Goal: Transaction & Acquisition: Download file/media

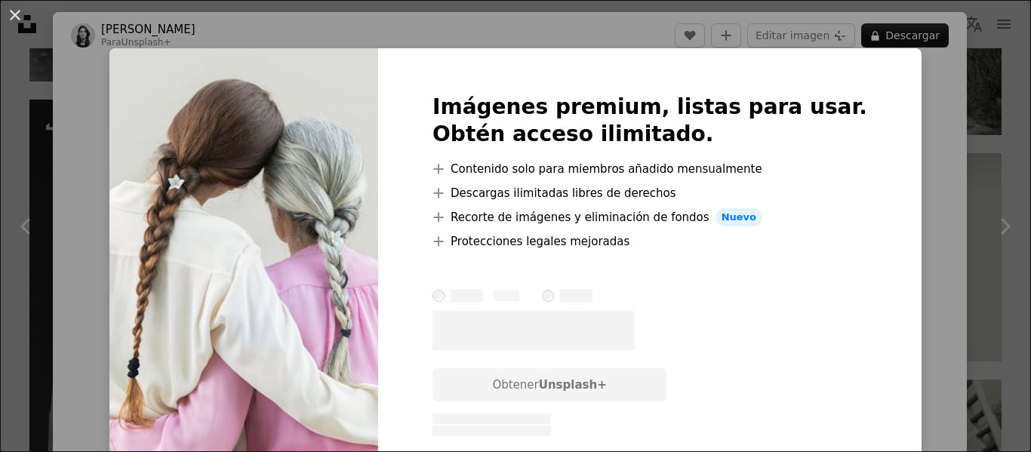
scroll to position [66, 0]
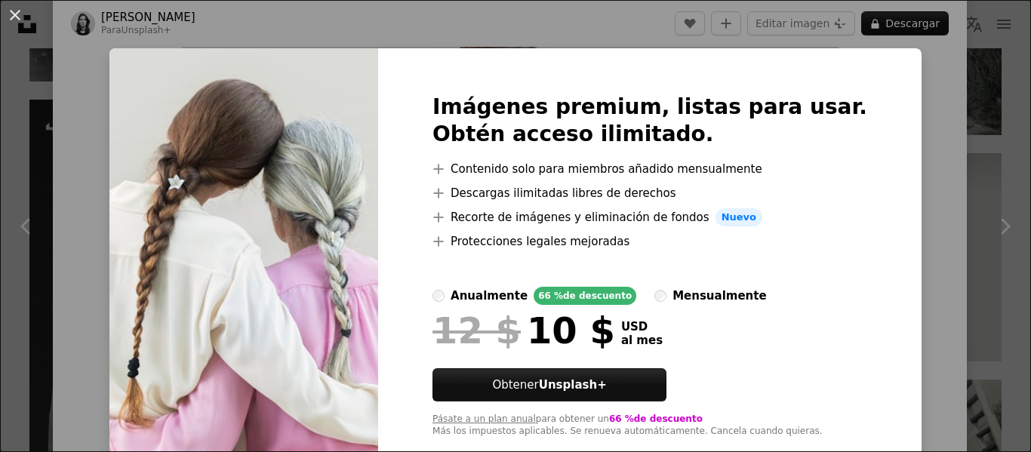
click at [475, 303] on label "anualmente 66 % de descuento" at bounding box center [534, 296] width 204 height 18
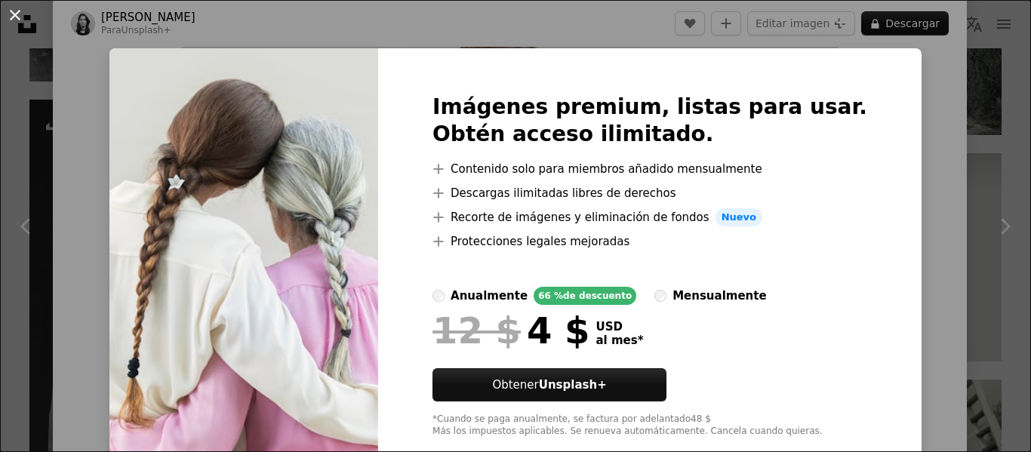
click at [8, 7] on button "An X shape" at bounding box center [15, 15] width 18 height 18
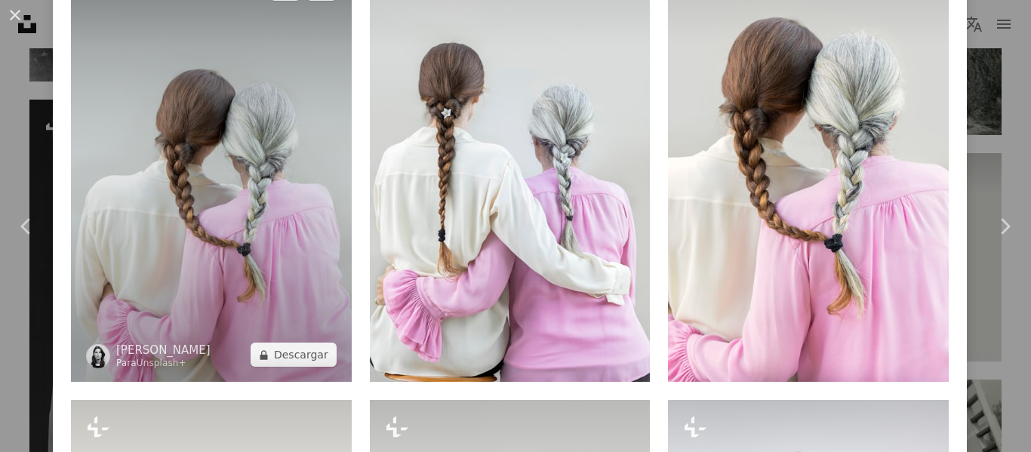
scroll to position [1123, 0]
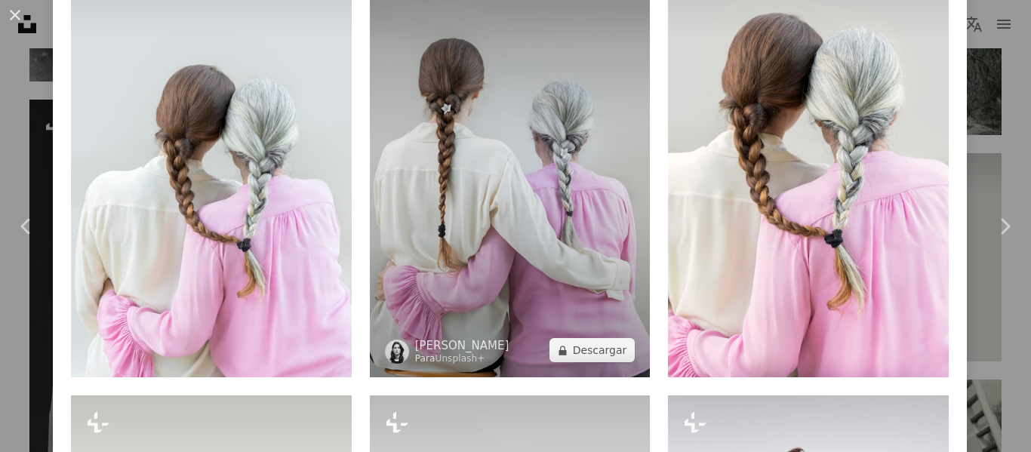
click at [509, 259] on img at bounding box center [510, 167] width 281 height 421
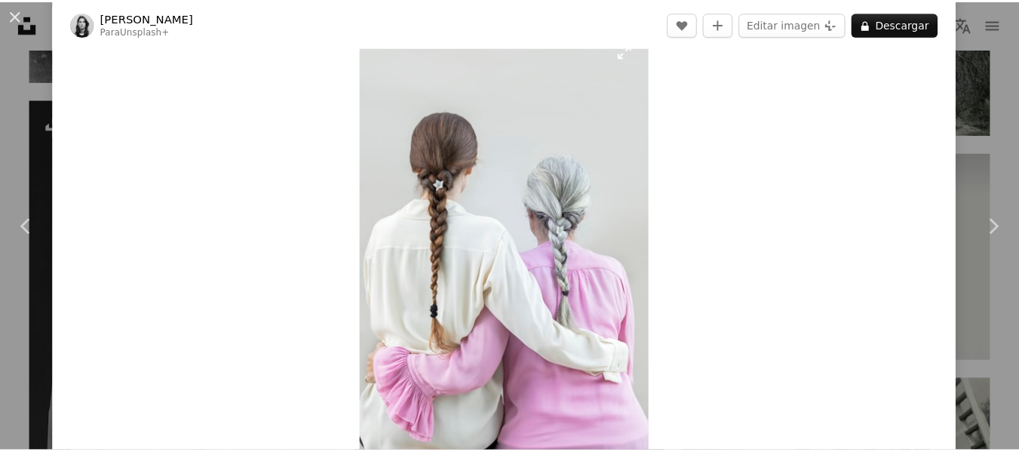
scroll to position [75, 0]
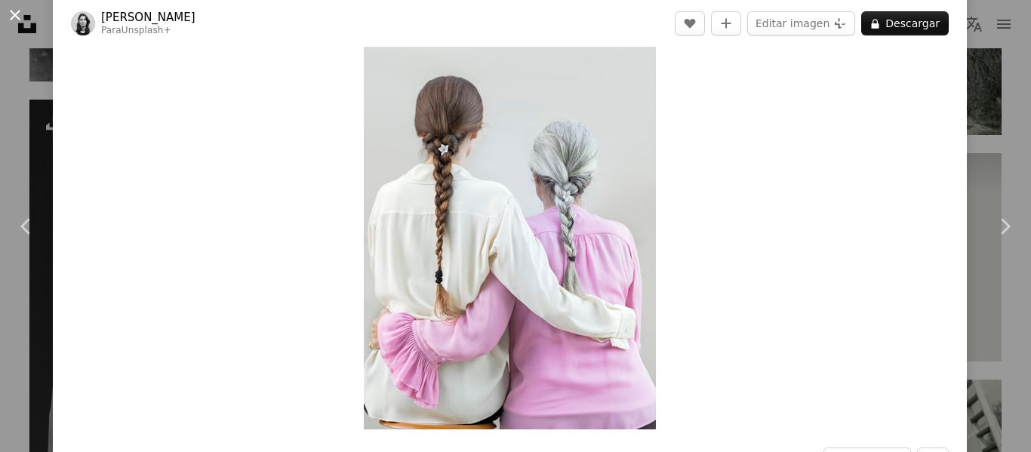
click at [18, 17] on button "An X shape" at bounding box center [15, 15] width 18 height 18
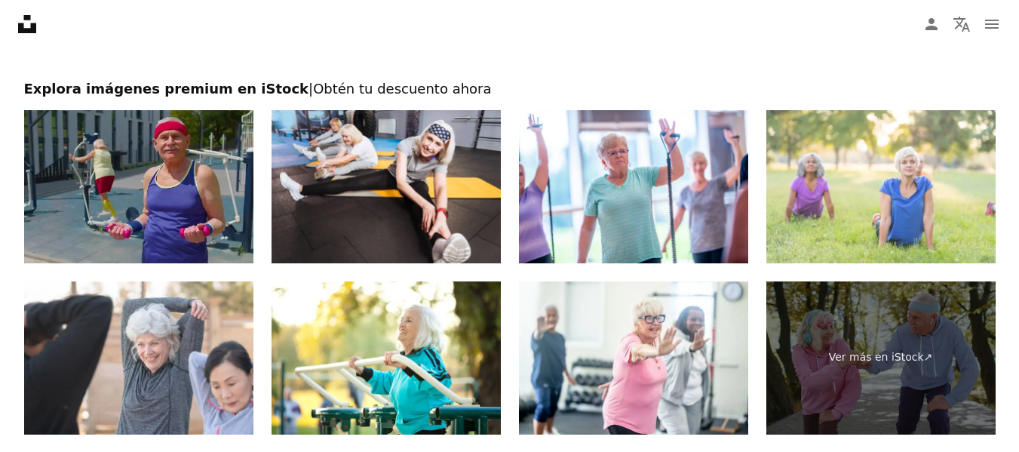
scroll to position [3244, 0]
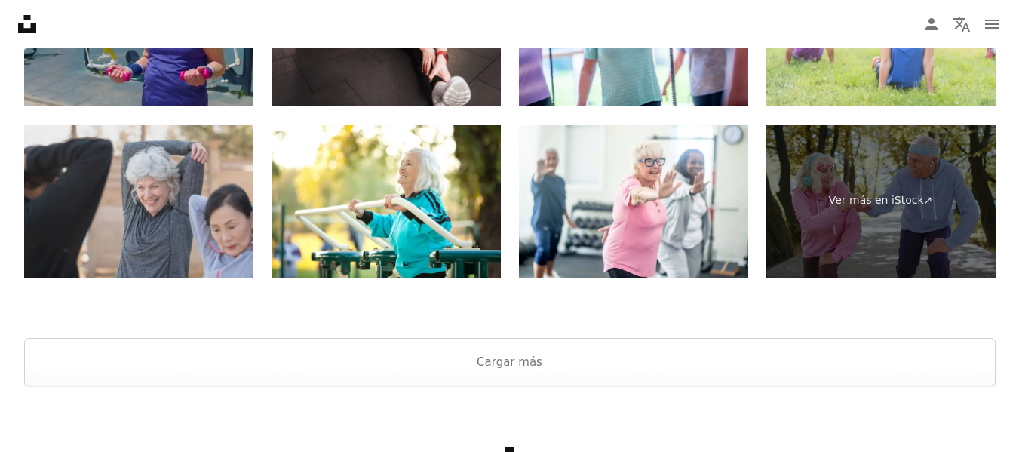
click at [174, 225] on img at bounding box center [138, 200] width 229 height 153
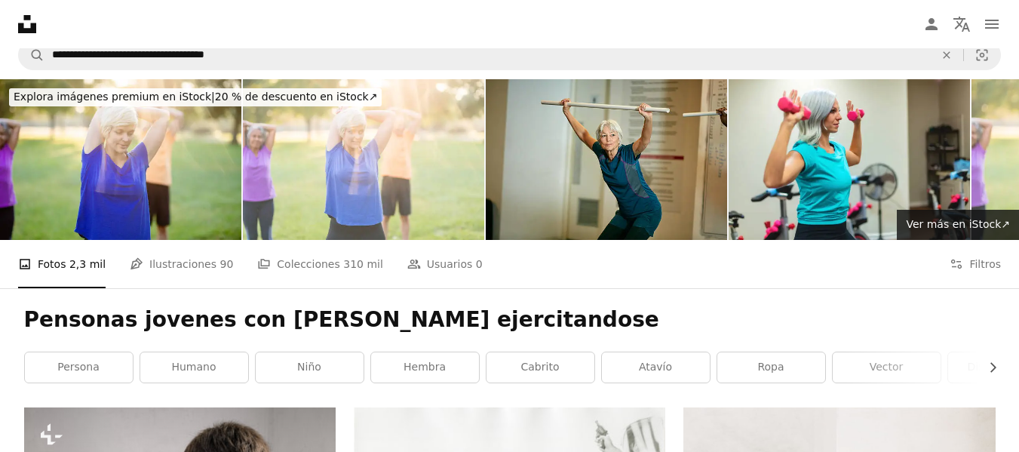
scroll to position [0, 0]
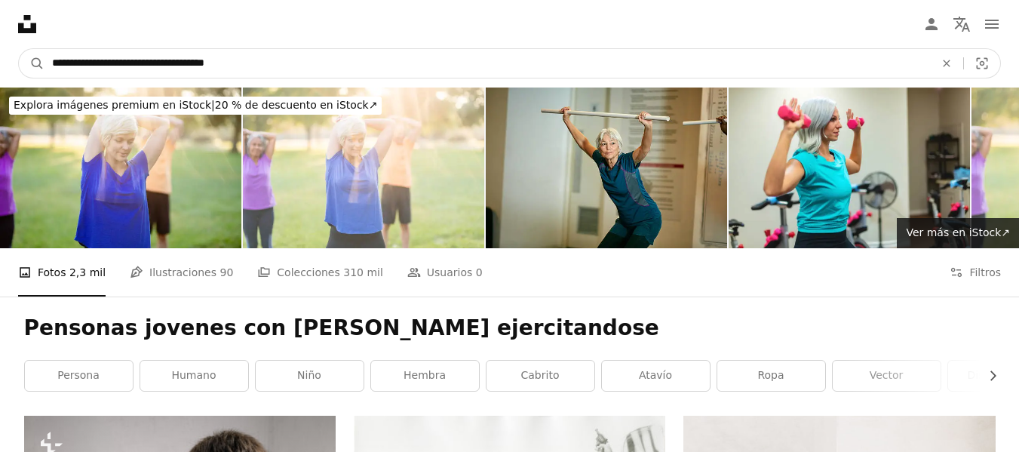
drag, startPoint x: 155, startPoint y: 63, endPoint x: 0, endPoint y: 94, distance: 158.5
type input "**********"
click button "A magnifying glass" at bounding box center [32, 63] width 26 height 29
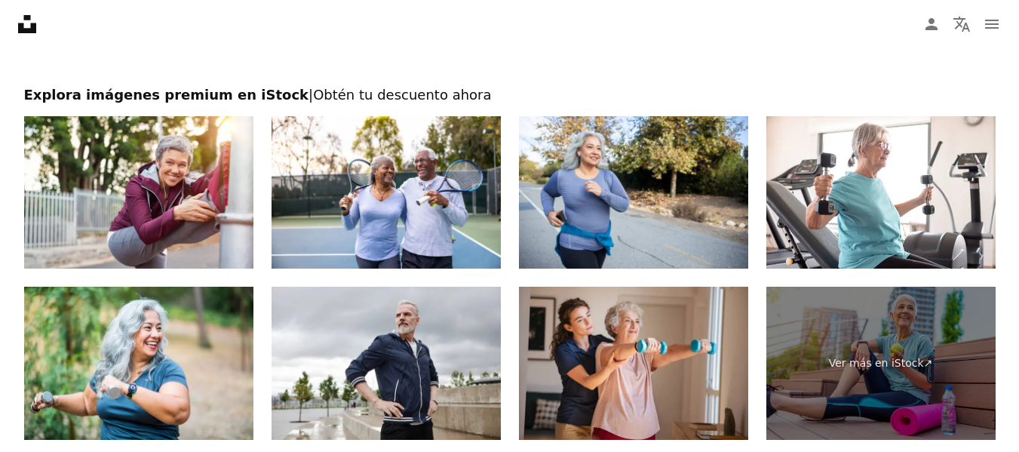
scroll to position [2867, 0]
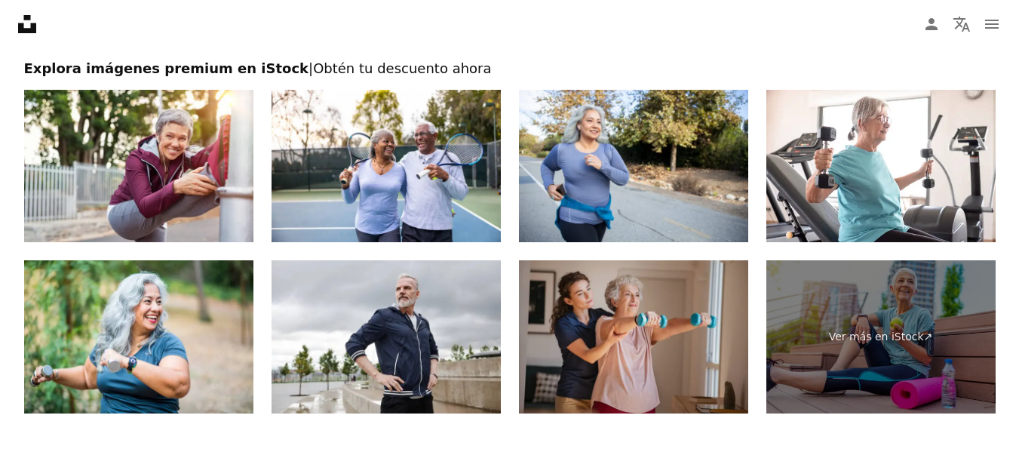
click at [569, 334] on img at bounding box center [633, 336] width 229 height 153
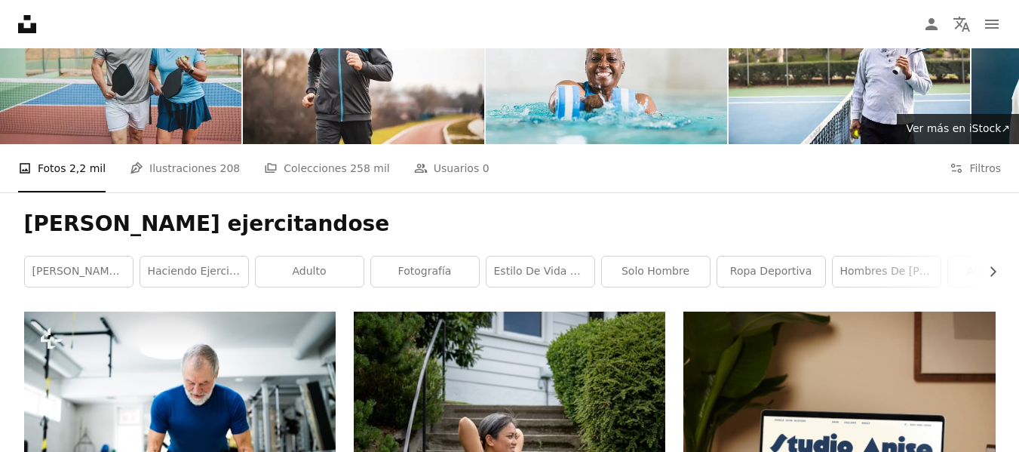
scroll to position [93, 0]
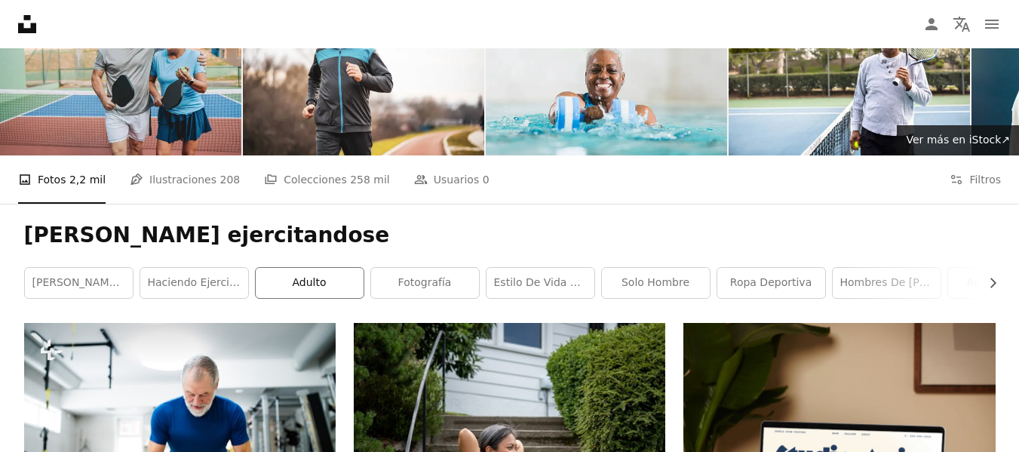
click at [344, 281] on link "adulto" at bounding box center [310, 283] width 108 height 30
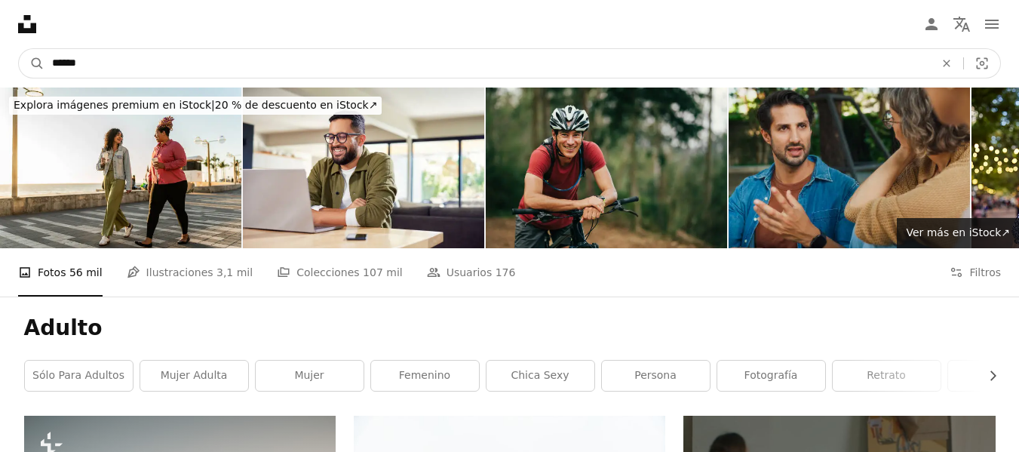
click at [176, 70] on input "******" at bounding box center [488, 63] width 886 height 29
type input "**********"
click button "A magnifying glass" at bounding box center [32, 63] width 26 height 29
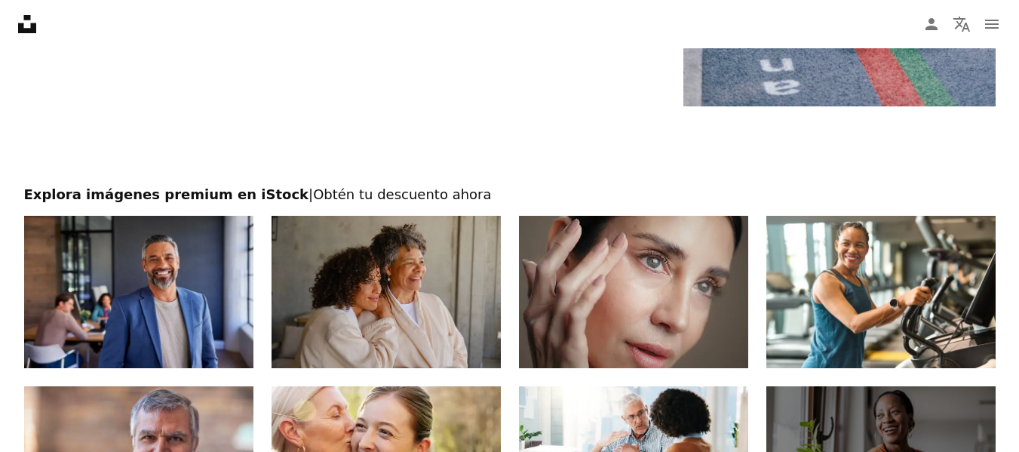
scroll to position [2716, 0]
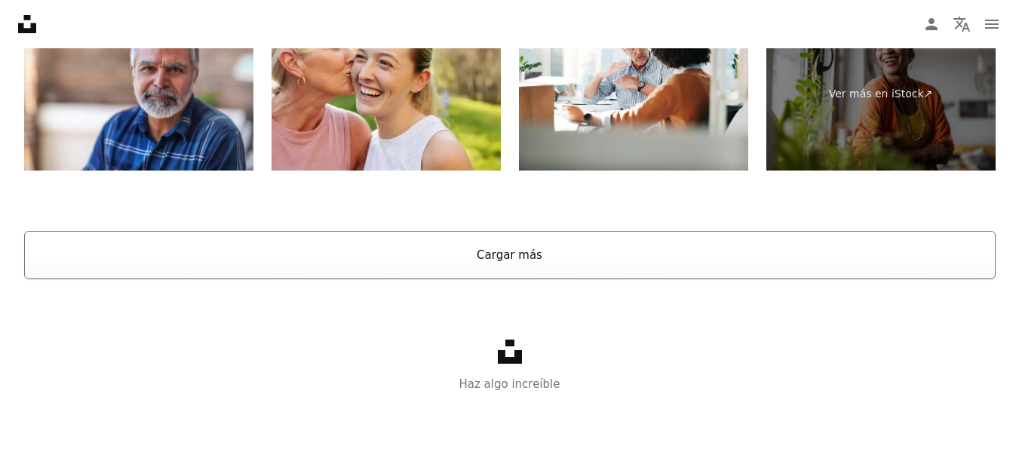
click at [423, 247] on button "Cargar más" at bounding box center [510, 255] width 972 height 48
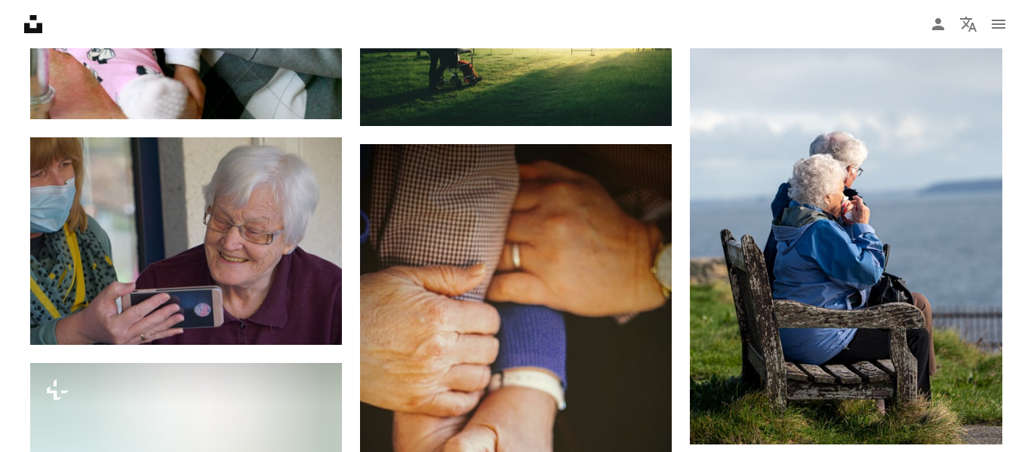
scroll to position [4932, 0]
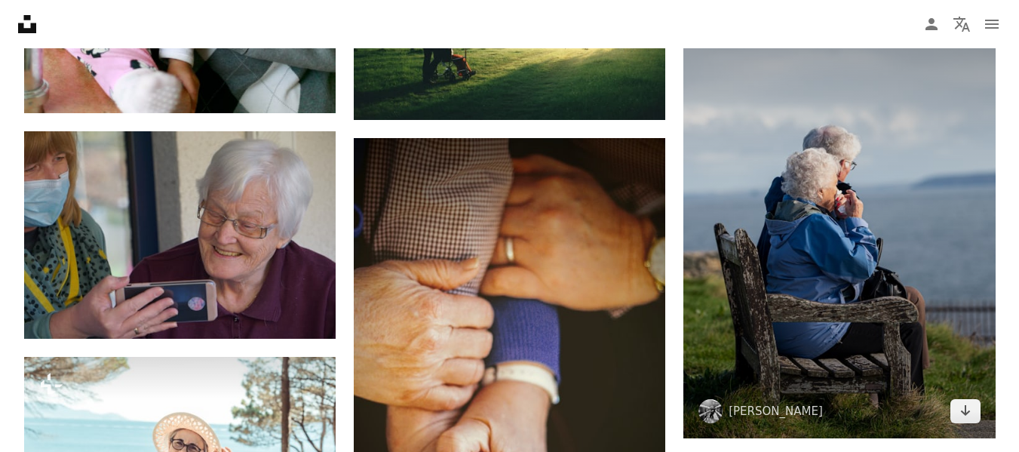
click at [813, 201] on img at bounding box center [840, 205] width 312 height 468
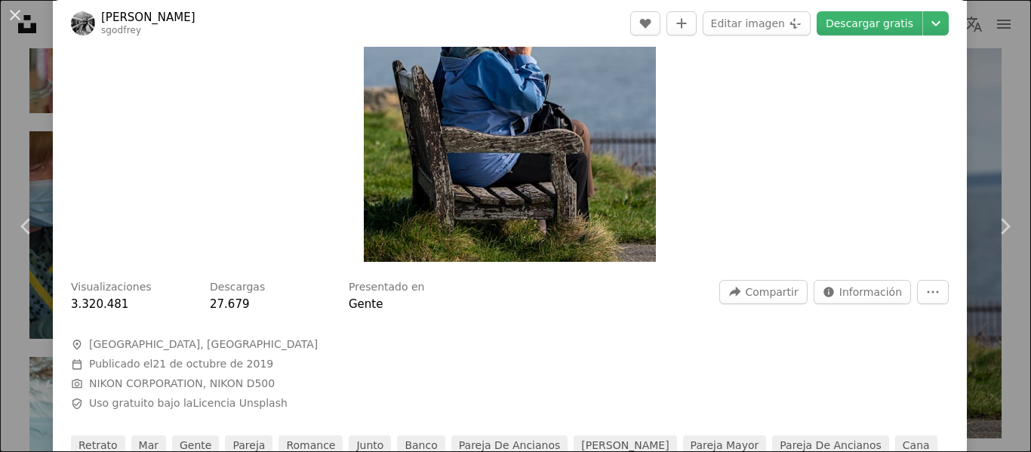
scroll to position [151, 0]
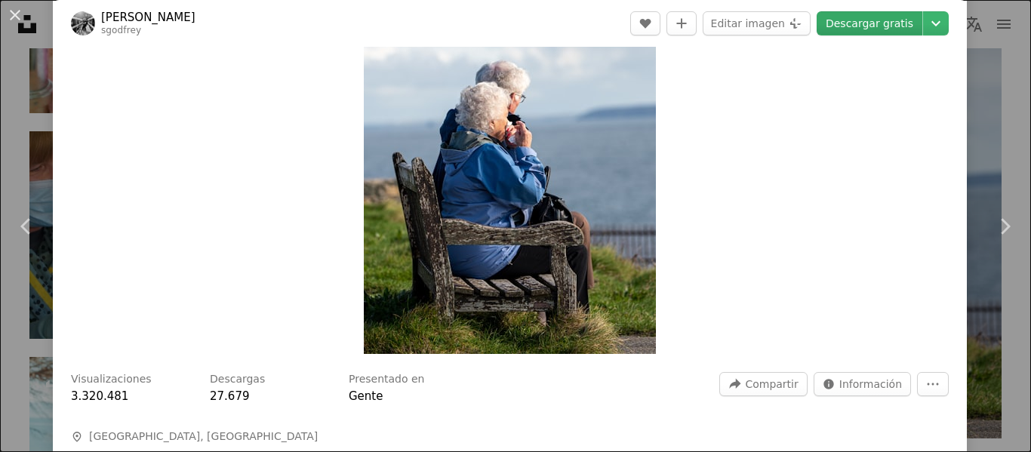
click at [850, 29] on link "Descargar gratis" at bounding box center [869, 23] width 106 height 24
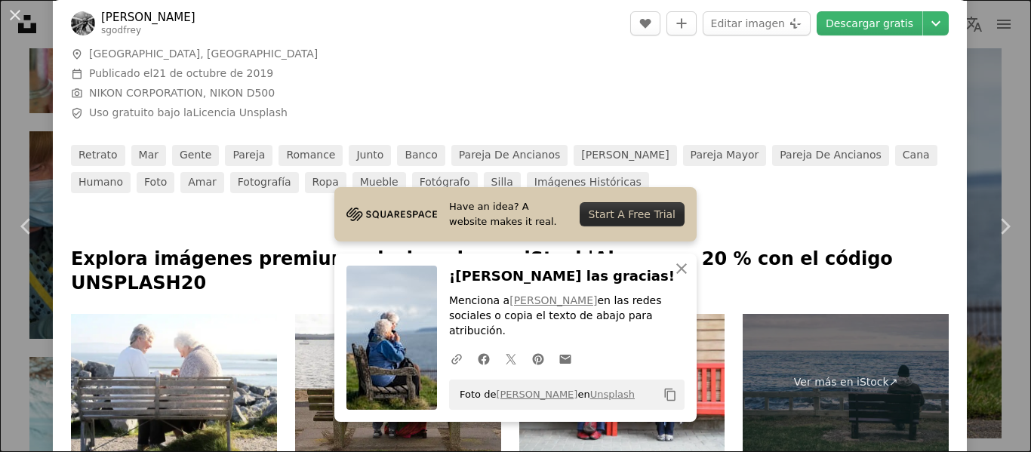
scroll to position [679, 0]
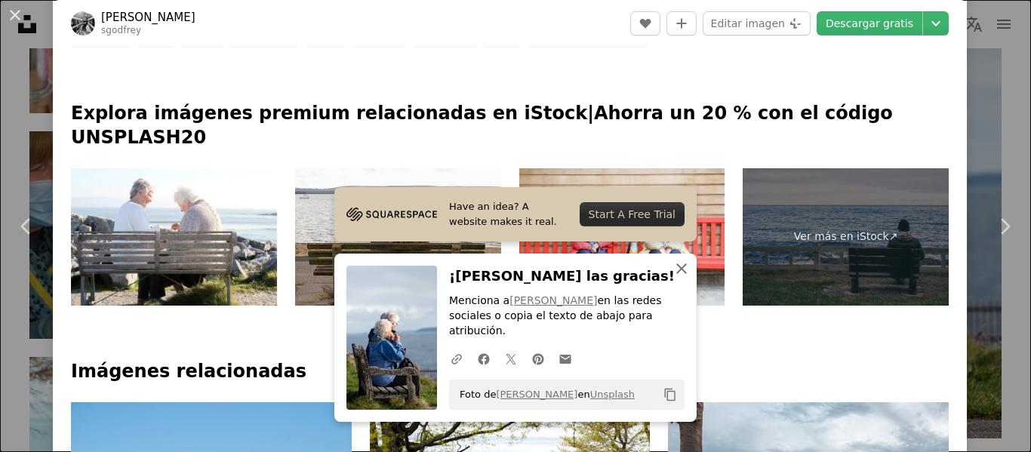
click at [672, 278] on icon "An X shape" at bounding box center [681, 269] width 18 height 18
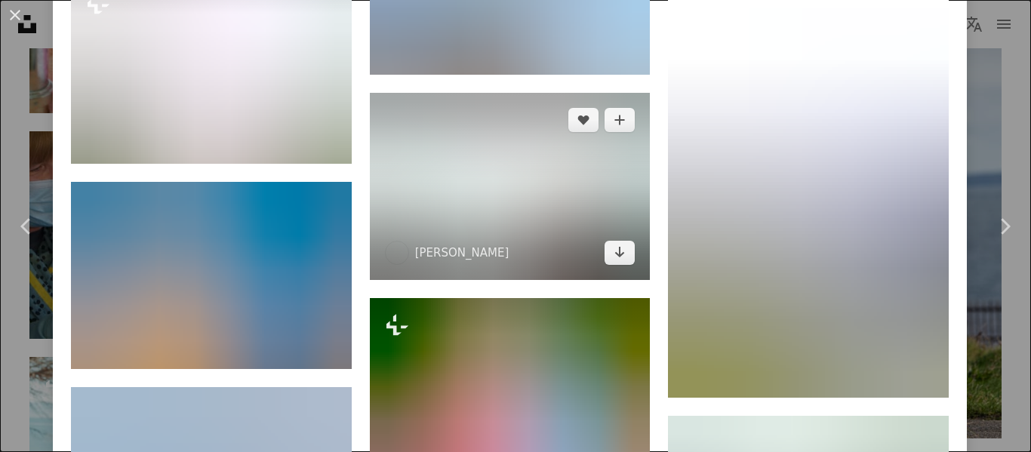
scroll to position [2414, 0]
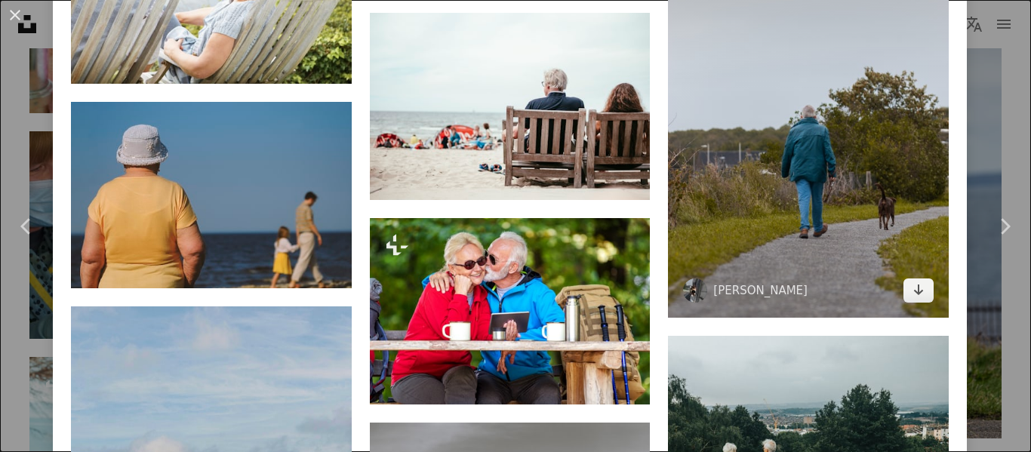
click at [848, 100] on img at bounding box center [808, 108] width 281 height 419
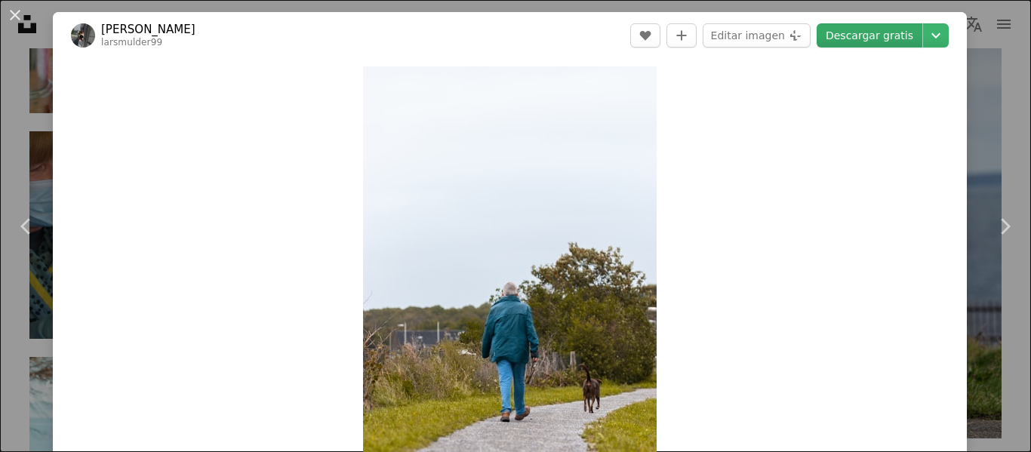
click at [849, 32] on link "Descargar gratis" at bounding box center [869, 35] width 106 height 24
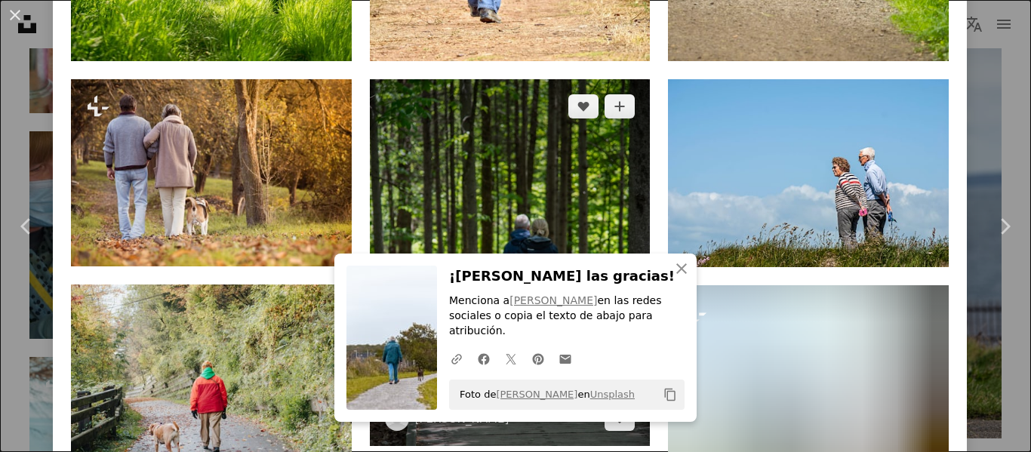
scroll to position [1584, 0]
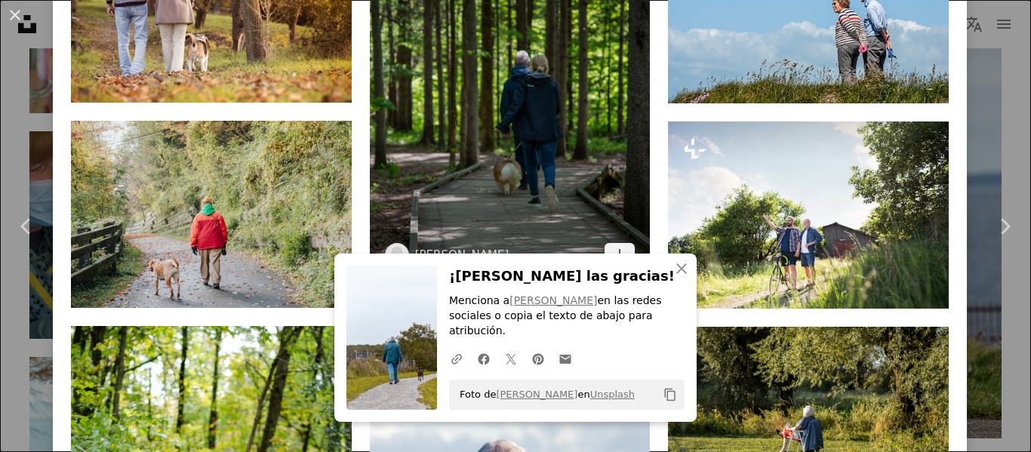
click at [555, 161] on img at bounding box center [510, 98] width 281 height 367
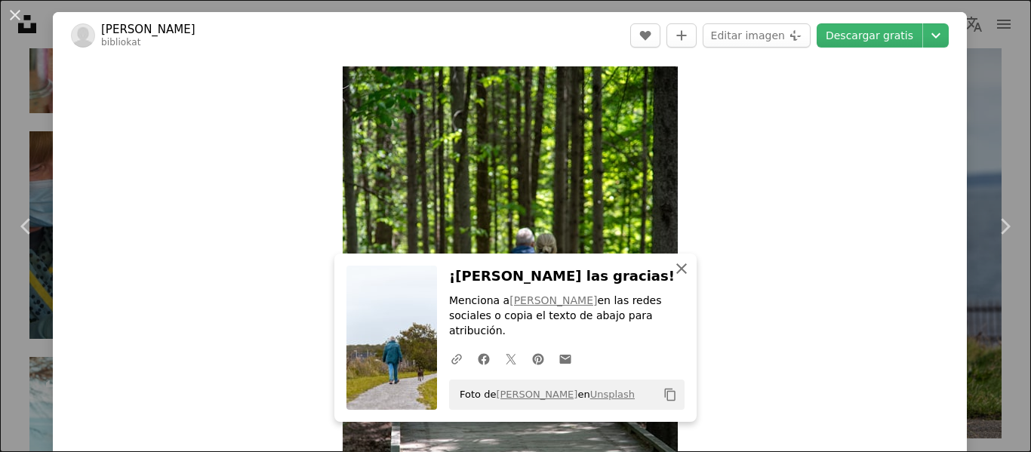
click at [676, 278] on icon "An X shape" at bounding box center [681, 269] width 18 height 18
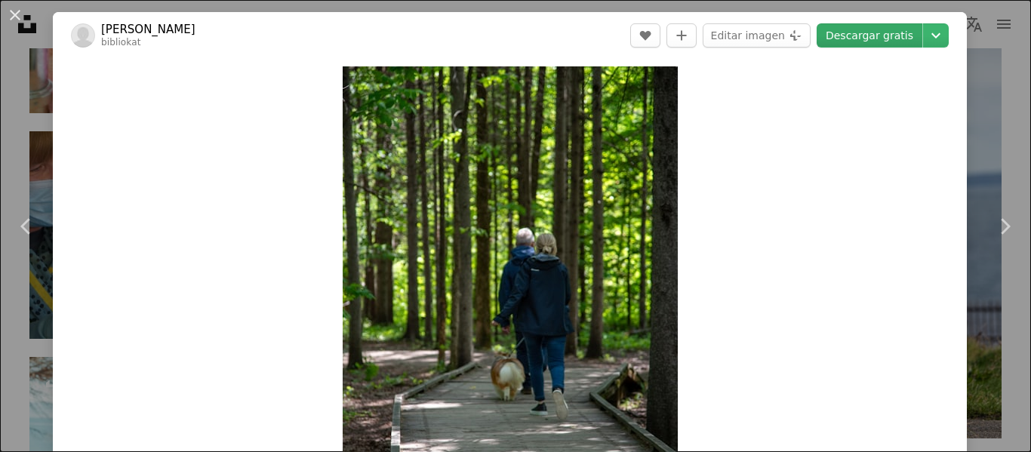
click at [880, 44] on link "Descargar gratis" at bounding box center [869, 35] width 106 height 24
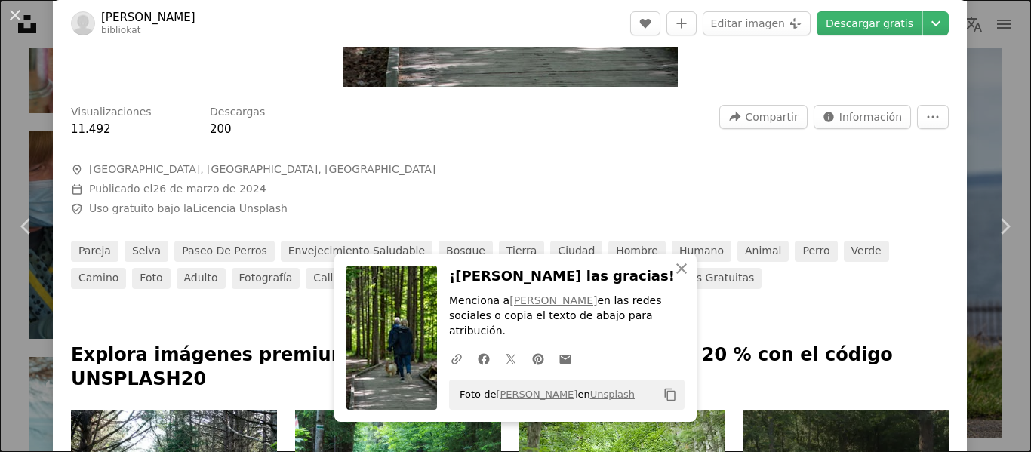
scroll to position [528, 0]
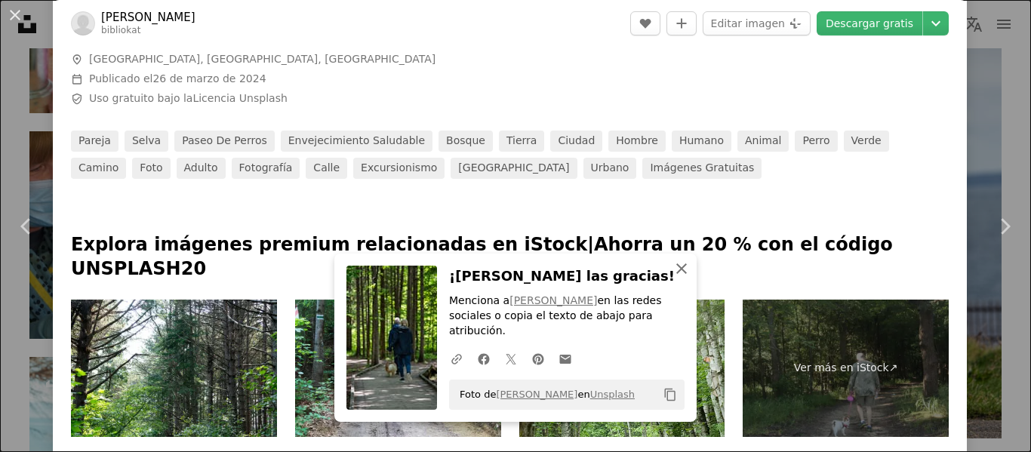
click at [678, 274] on icon "button" at bounding box center [681, 268] width 11 height 11
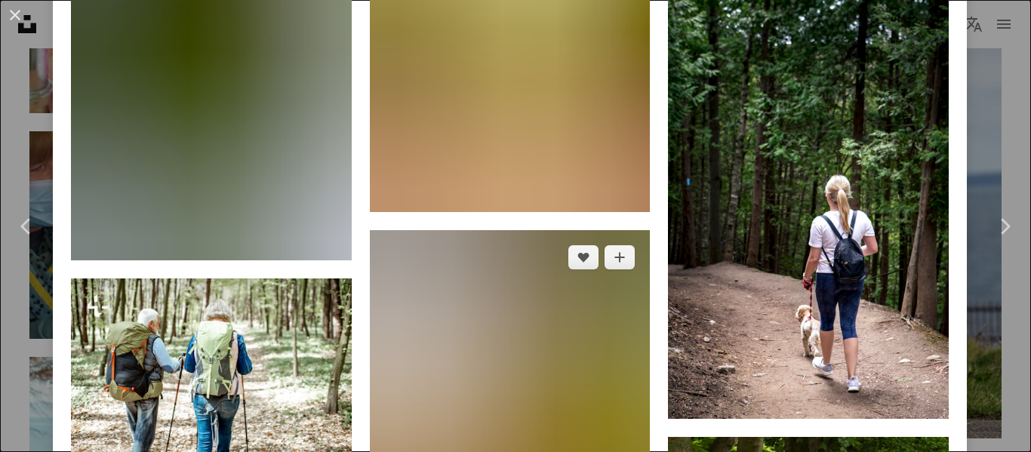
scroll to position [1962, 0]
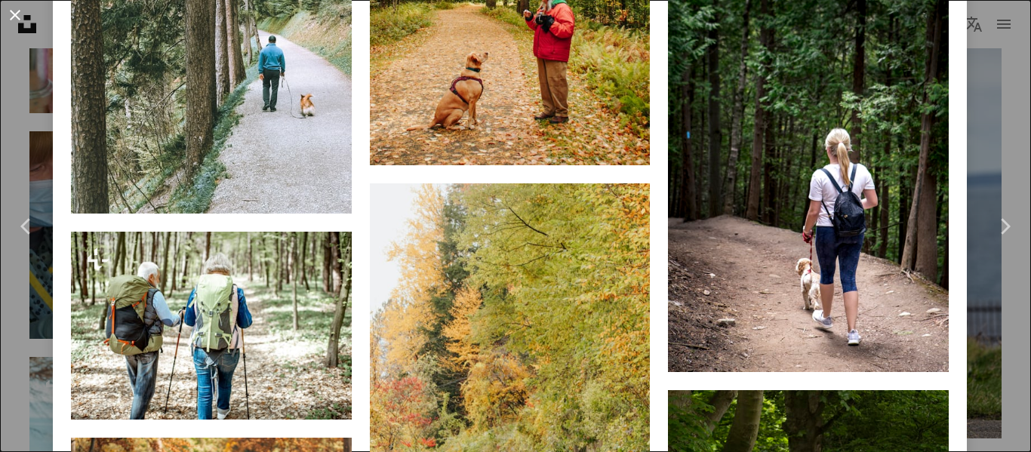
click at [11, 12] on button "An X shape" at bounding box center [15, 15] width 18 height 18
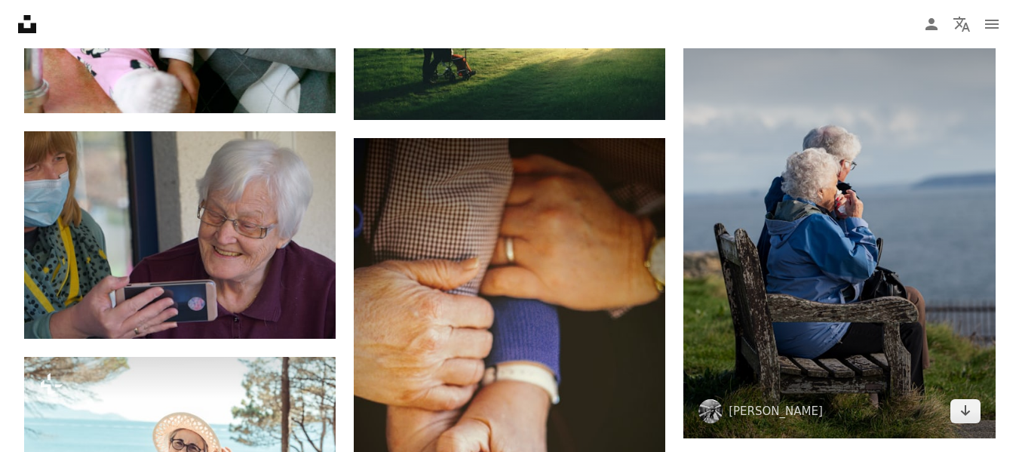
click at [837, 211] on img at bounding box center [840, 205] width 312 height 468
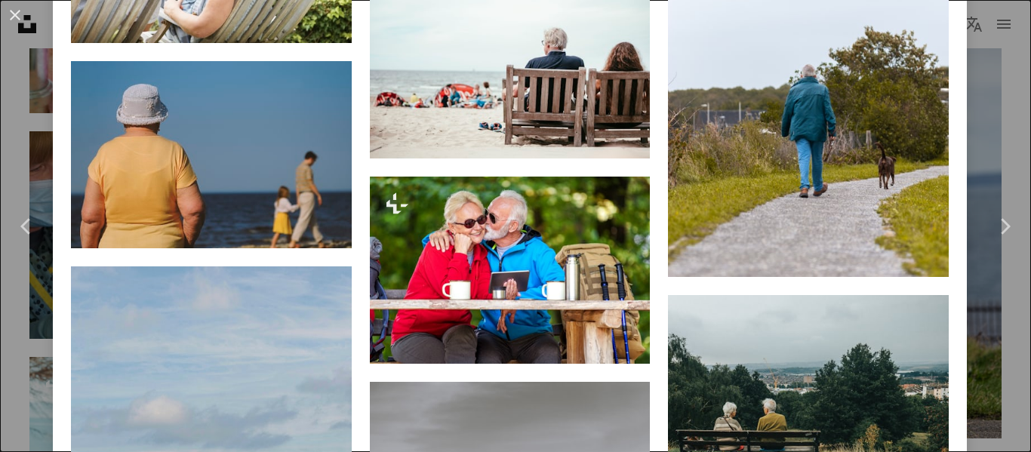
scroll to position [2490, 0]
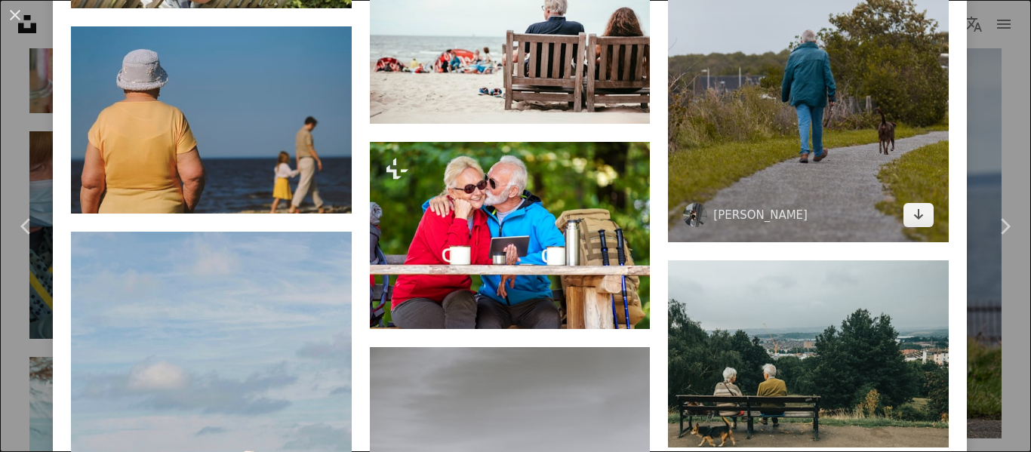
click at [829, 103] on img at bounding box center [808, 32] width 281 height 419
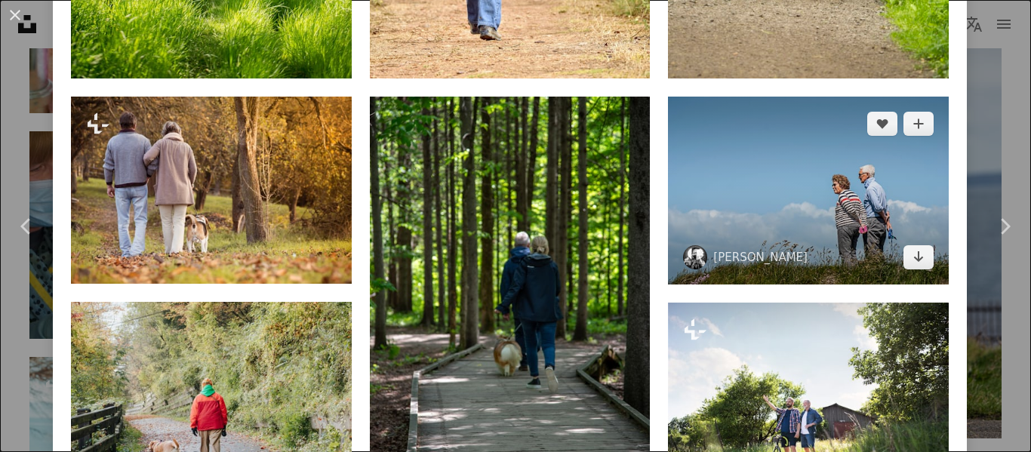
scroll to position [1509, 0]
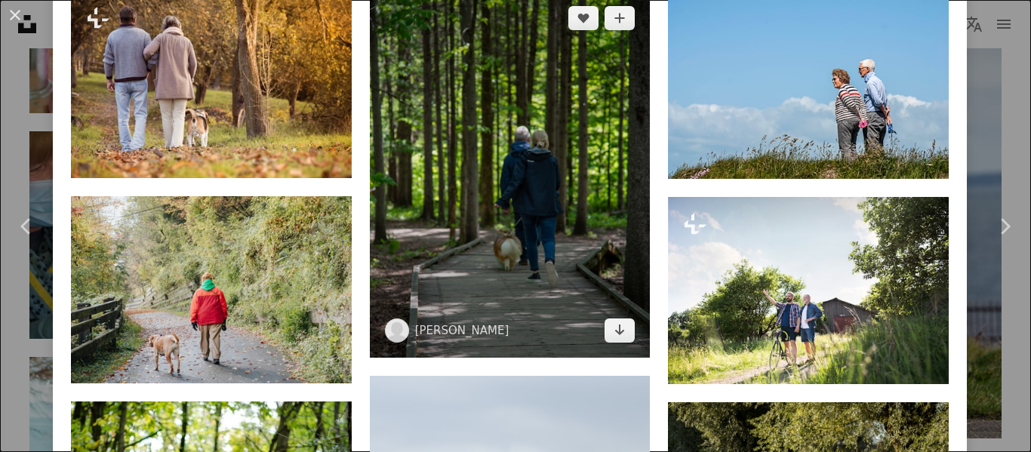
click at [519, 157] on img at bounding box center [510, 174] width 281 height 367
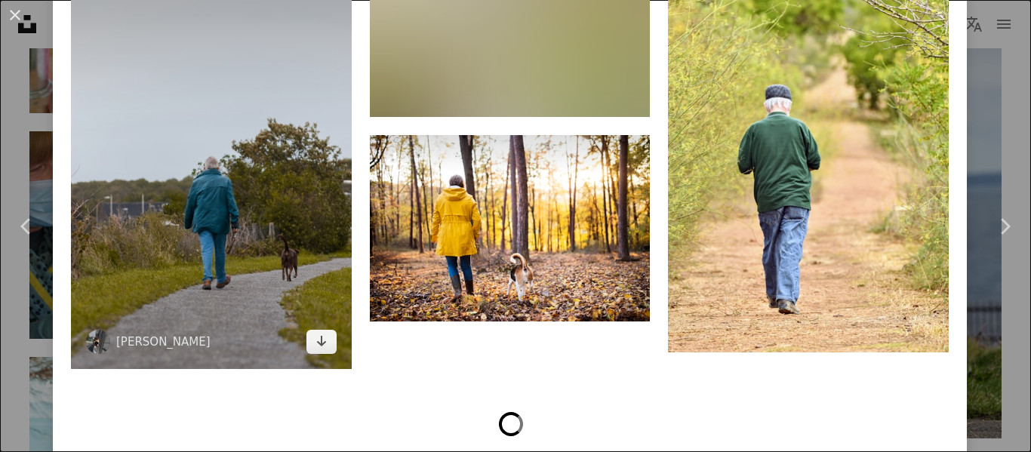
scroll to position [2943, 0]
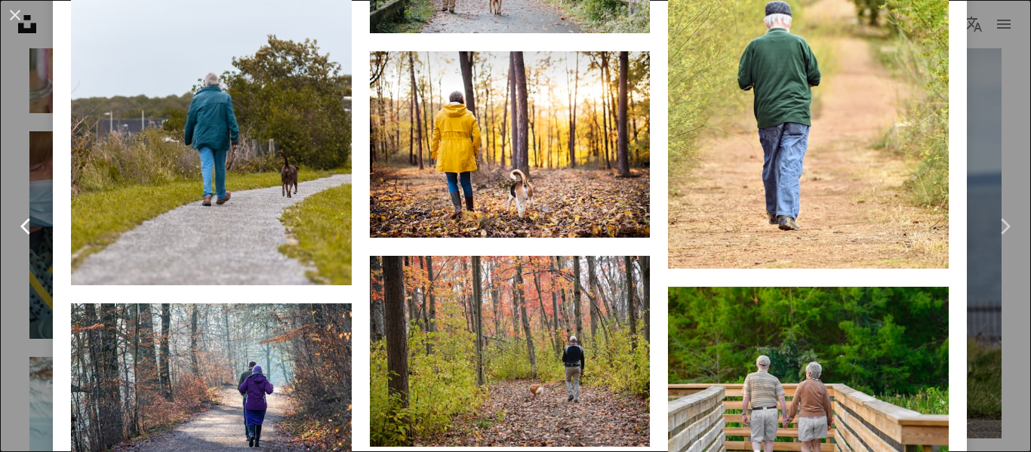
click at [23, 228] on icon at bounding box center [25, 226] width 10 height 16
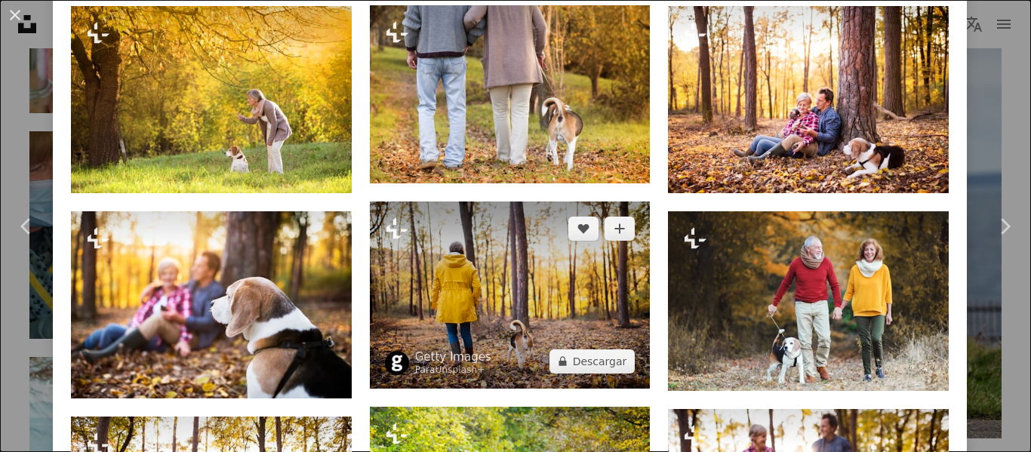
scroll to position [1433, 0]
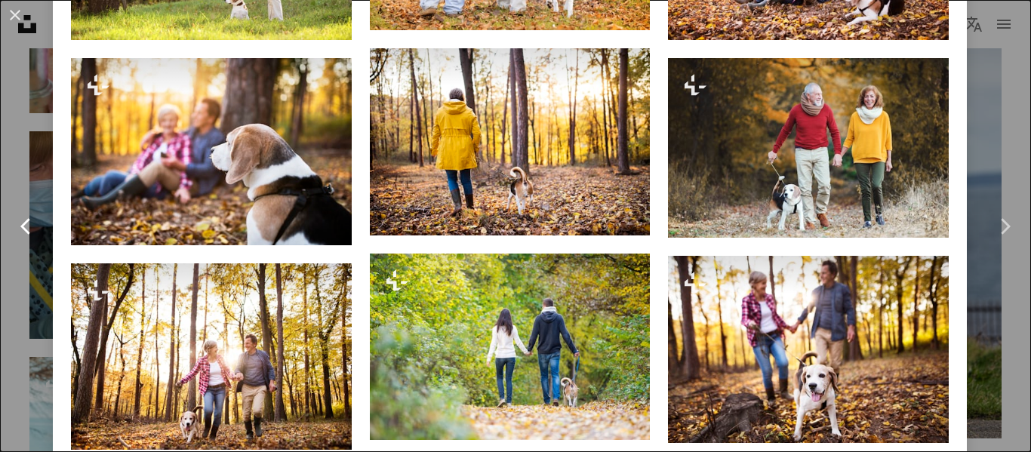
click at [29, 216] on icon "Chevron left" at bounding box center [26, 226] width 24 height 24
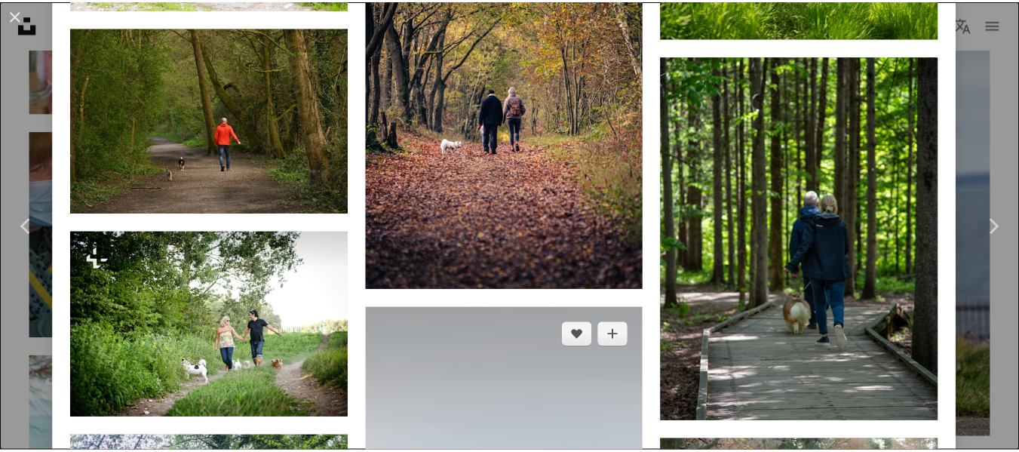
scroll to position [1510, 0]
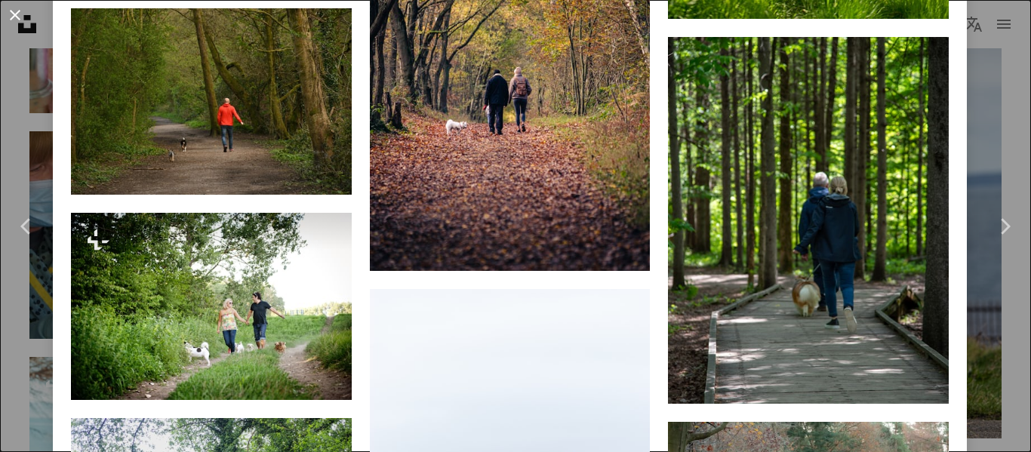
click at [14, 12] on button "An X shape" at bounding box center [15, 15] width 18 height 18
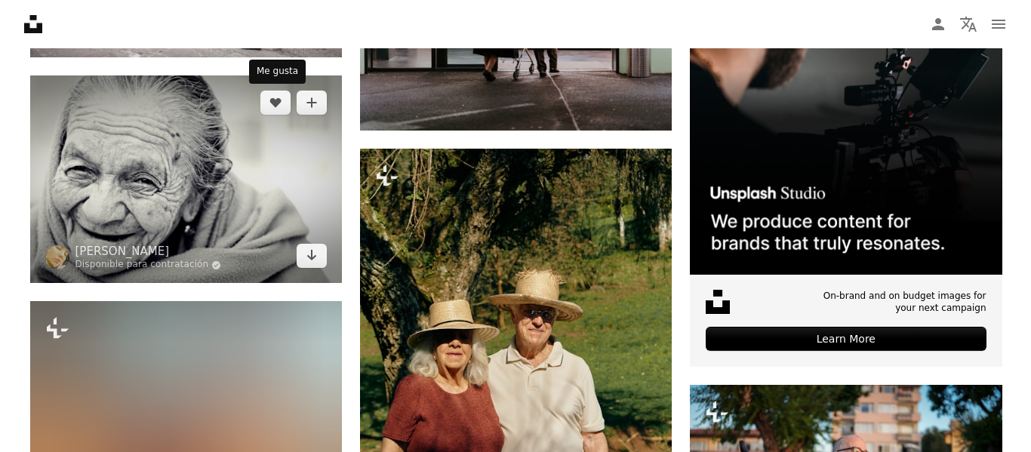
scroll to position [6743, 0]
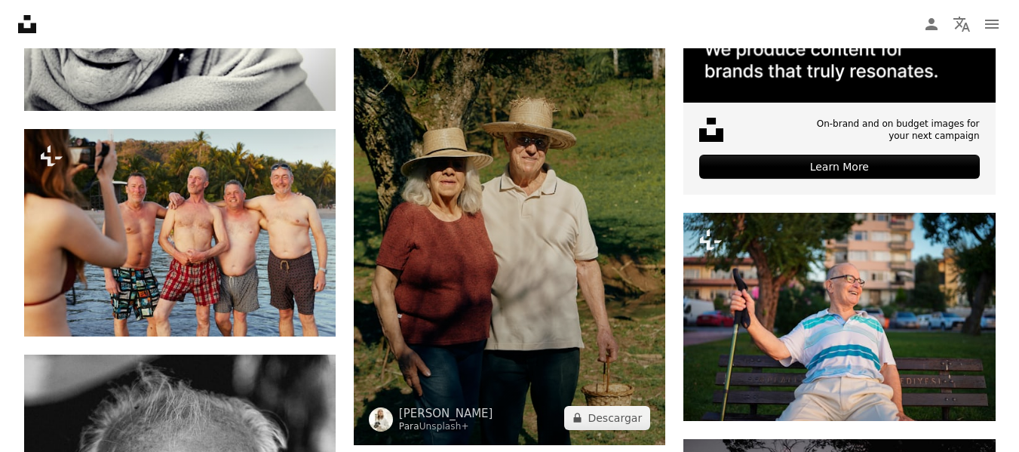
click at [509, 257] on img at bounding box center [510, 211] width 312 height 469
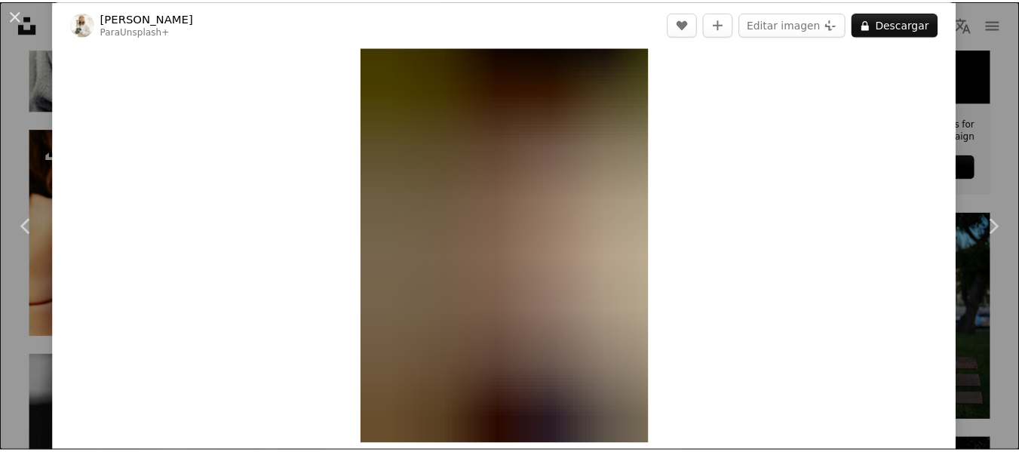
scroll to position [226, 0]
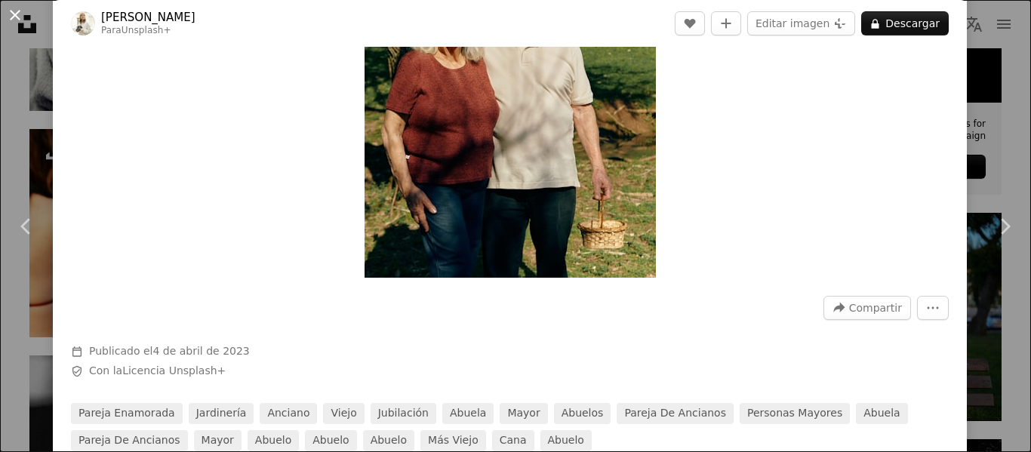
click at [24, 17] on button "An X shape" at bounding box center [15, 15] width 18 height 18
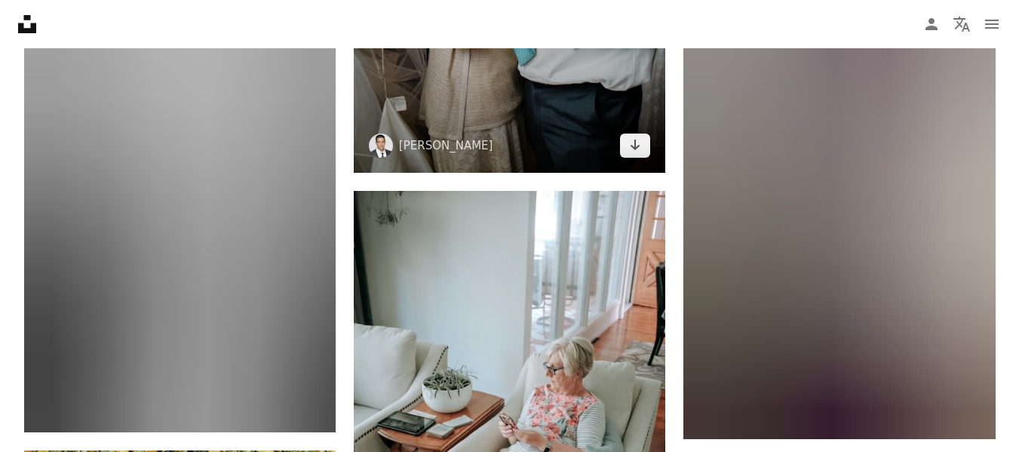
scroll to position [7950, 0]
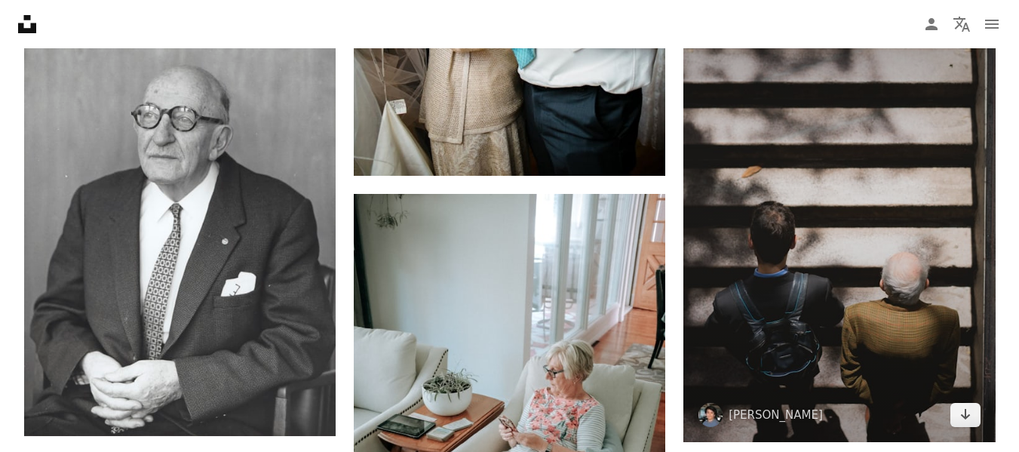
click at [776, 243] on img at bounding box center [840, 208] width 312 height 468
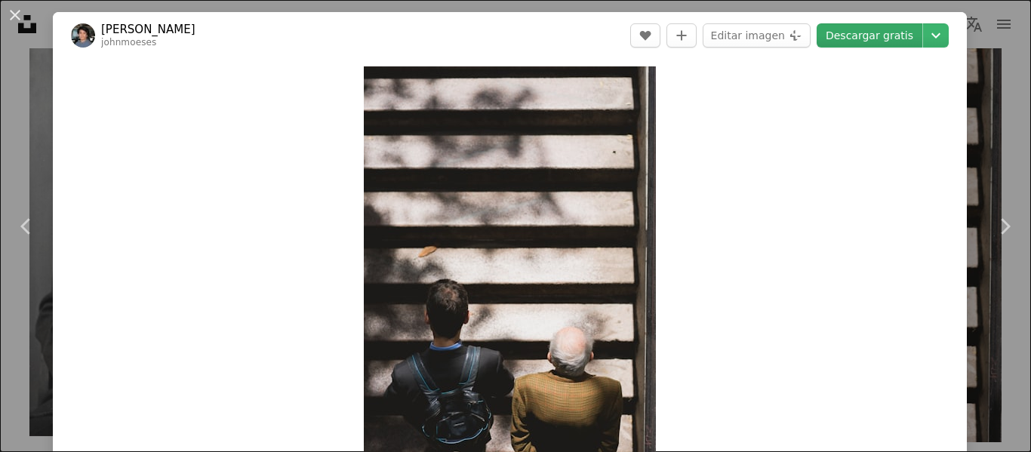
click at [865, 41] on link "Descargar gratis" at bounding box center [869, 35] width 106 height 24
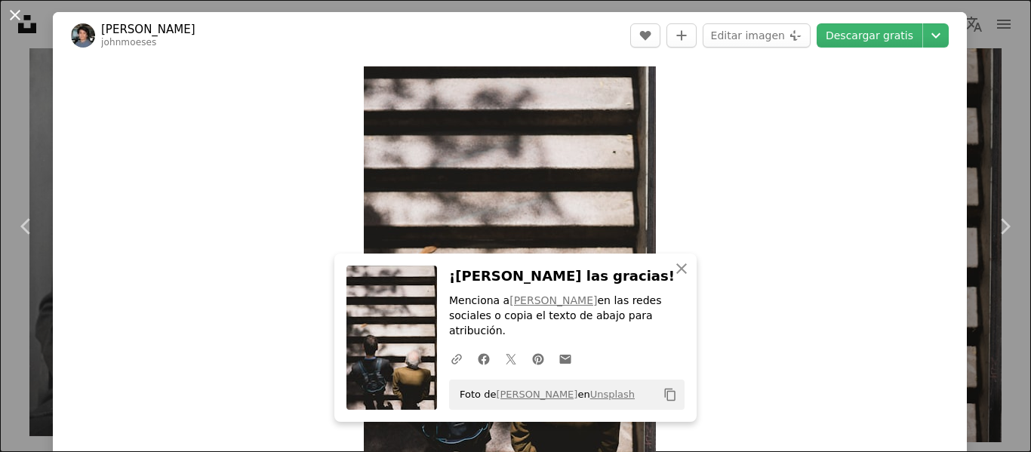
click at [24, 15] on button "An X shape" at bounding box center [15, 15] width 18 height 18
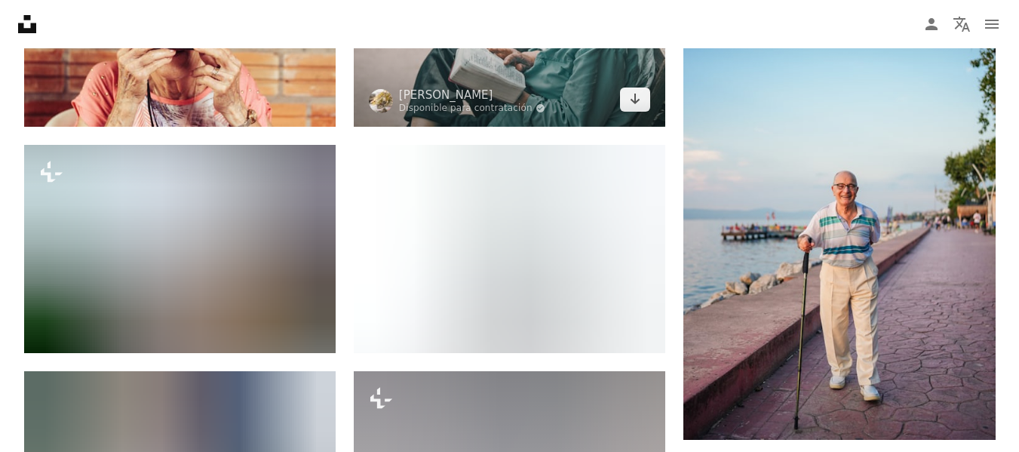
scroll to position [9233, 0]
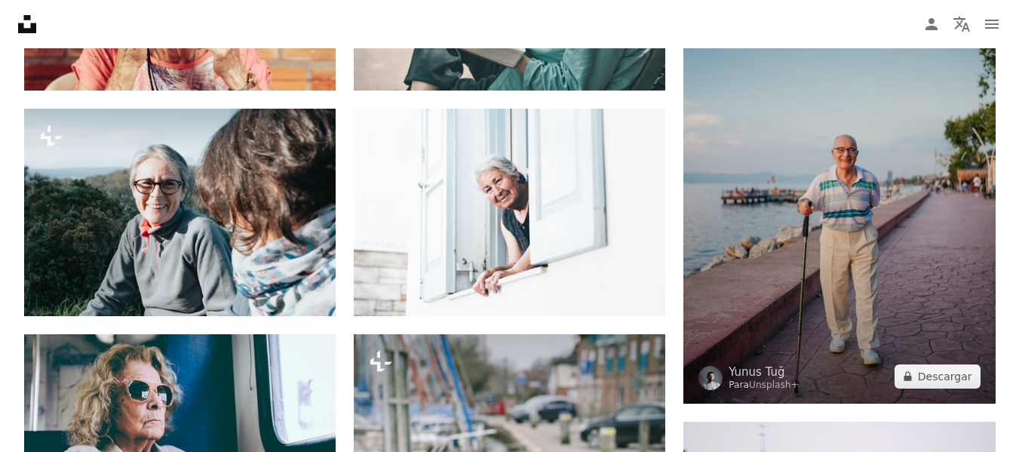
click at [795, 151] on img at bounding box center [840, 170] width 312 height 468
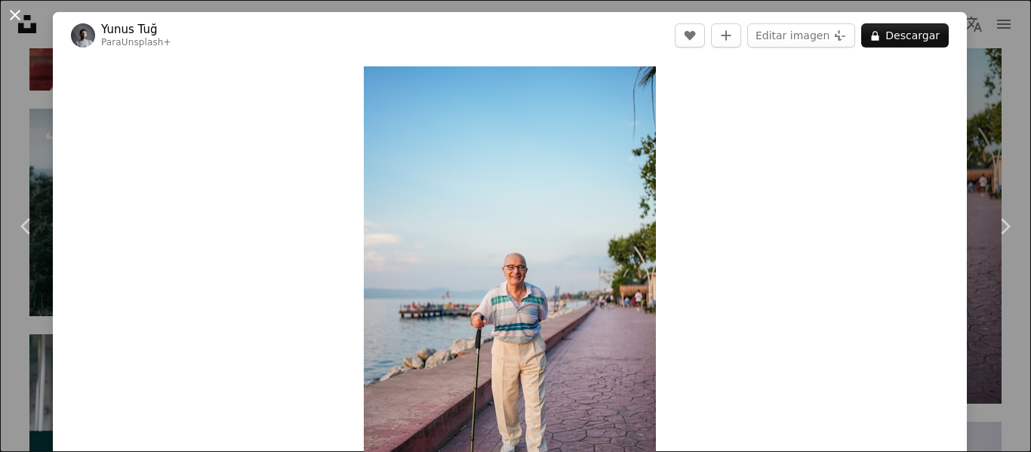
click at [24, 24] on button "An X shape" at bounding box center [15, 15] width 18 height 18
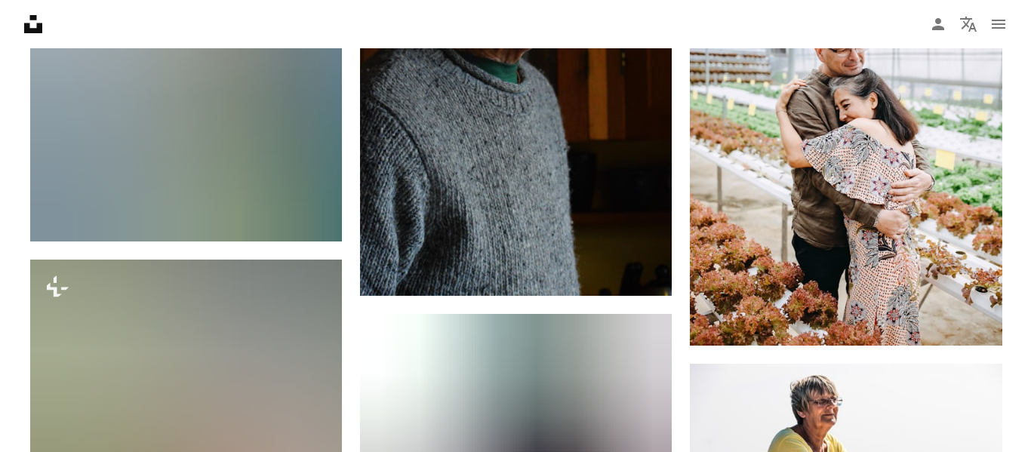
scroll to position [17156, 0]
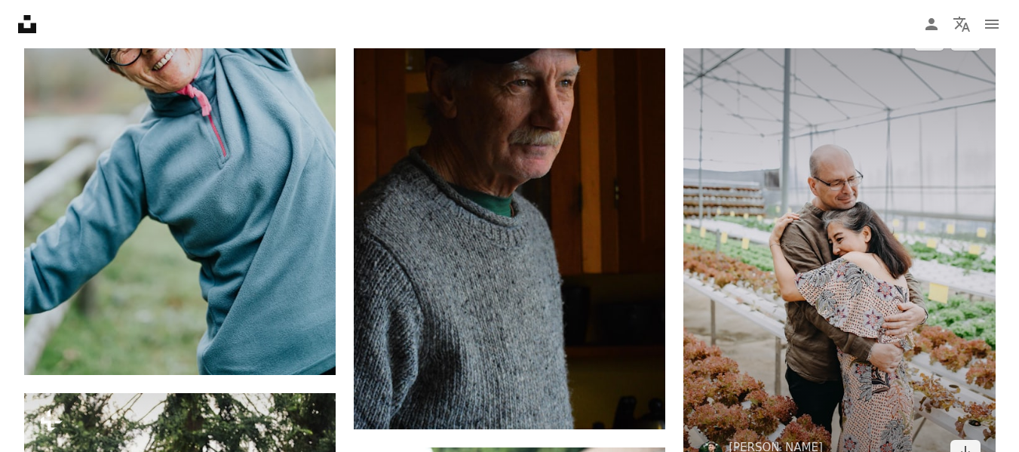
click at [933, 266] on img at bounding box center [840, 245] width 312 height 468
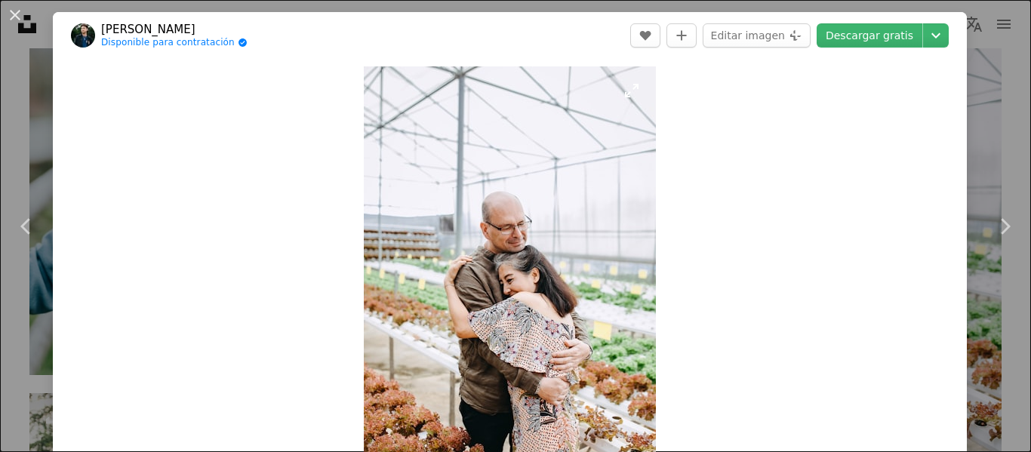
click at [522, 273] on img "Ampliar en esta imagen" at bounding box center [510, 285] width 292 height 438
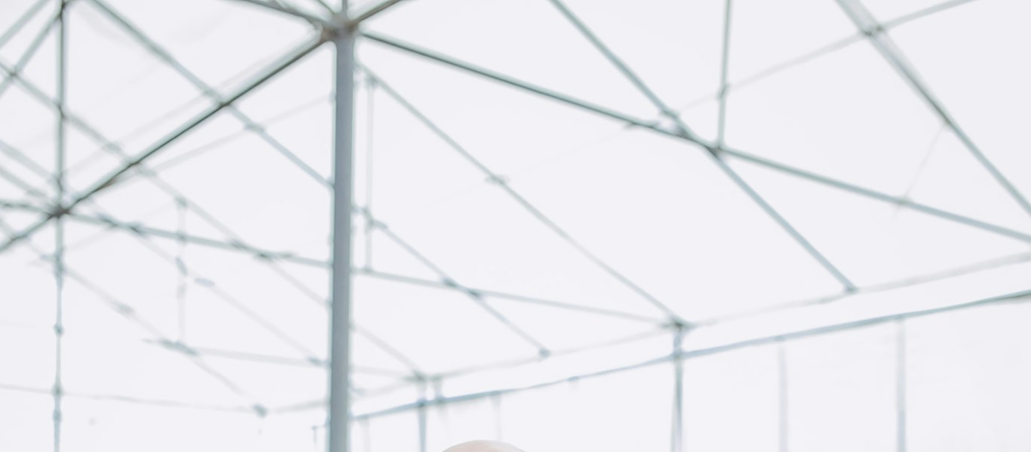
scroll to position [532, 0]
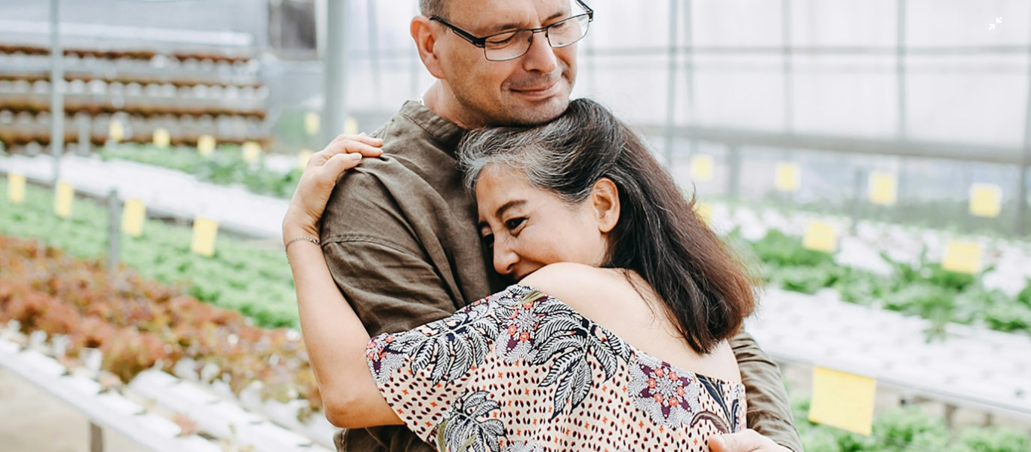
click at [522, 273] on img "Reducir el zoom en esta imagen" at bounding box center [515, 241] width 1032 height 1549
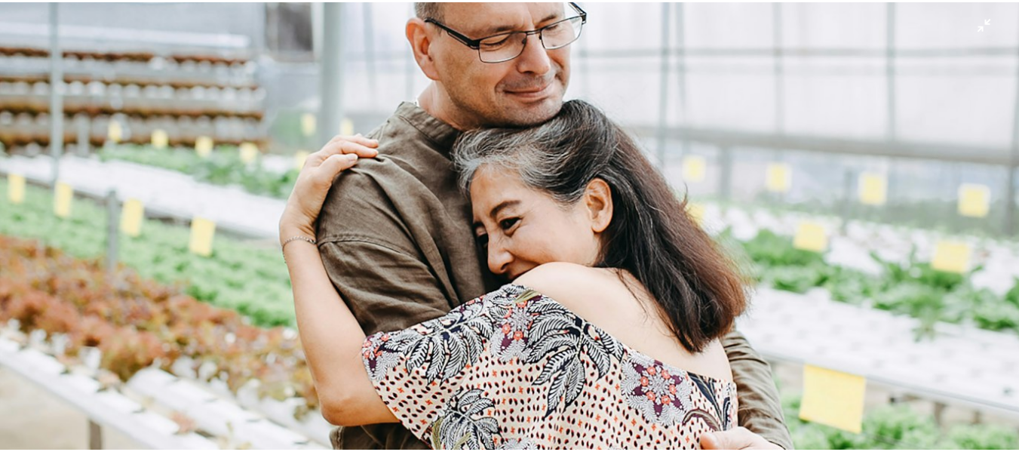
scroll to position [53, 0]
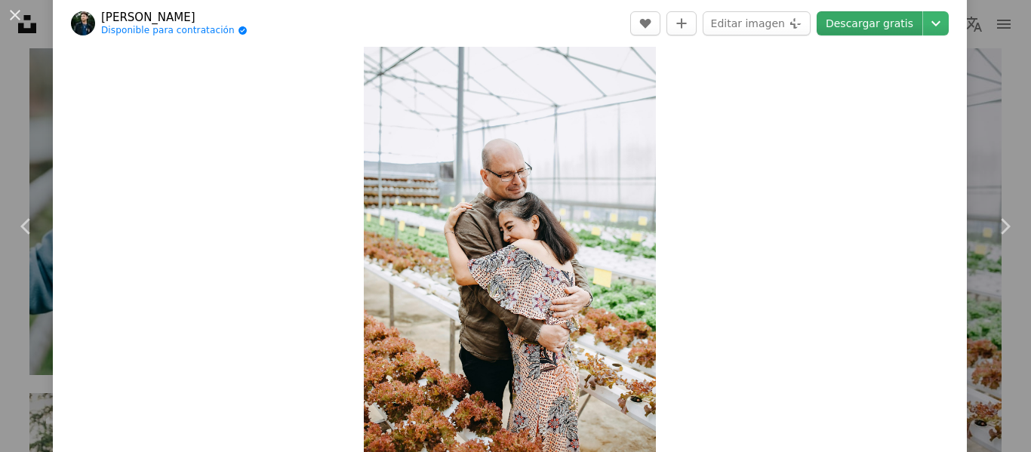
click at [885, 29] on link "Descargar gratis" at bounding box center [869, 23] width 106 height 24
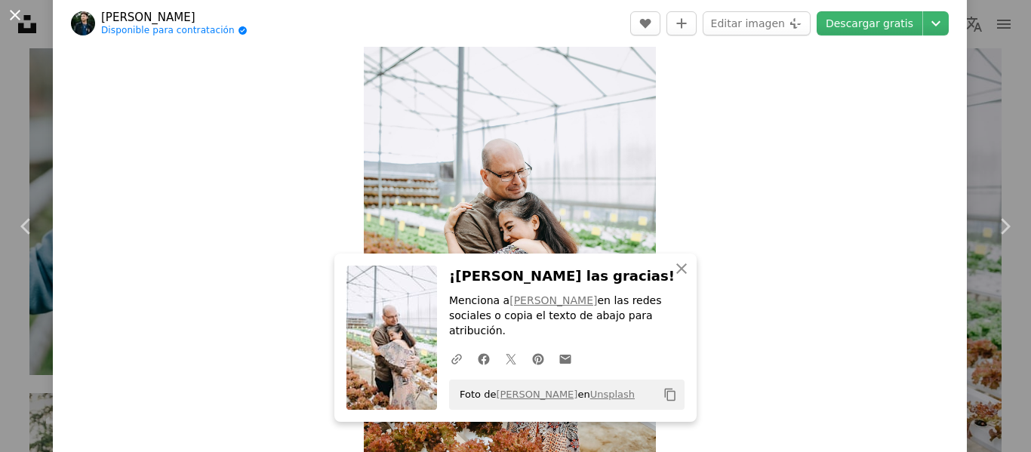
click at [12, 12] on button "An X shape" at bounding box center [15, 15] width 18 height 18
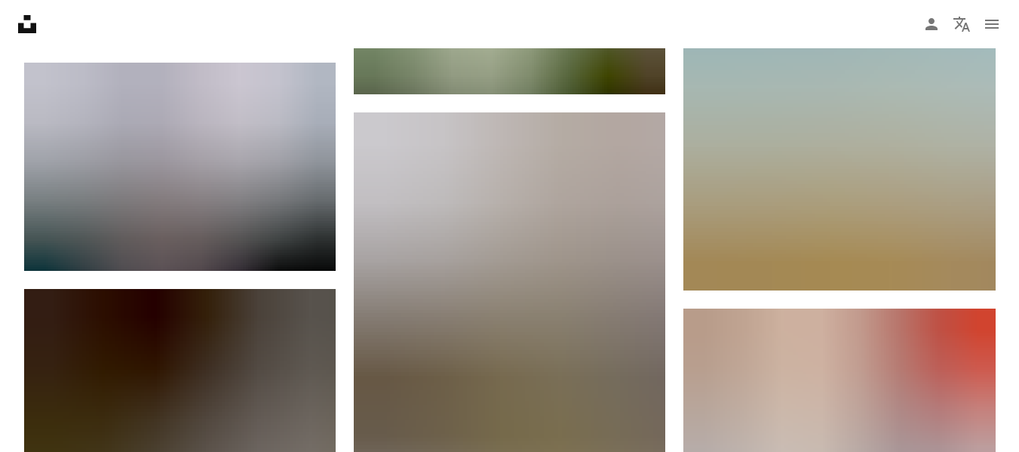
scroll to position [30209, 0]
